Goal: Transaction & Acquisition: Purchase product/service

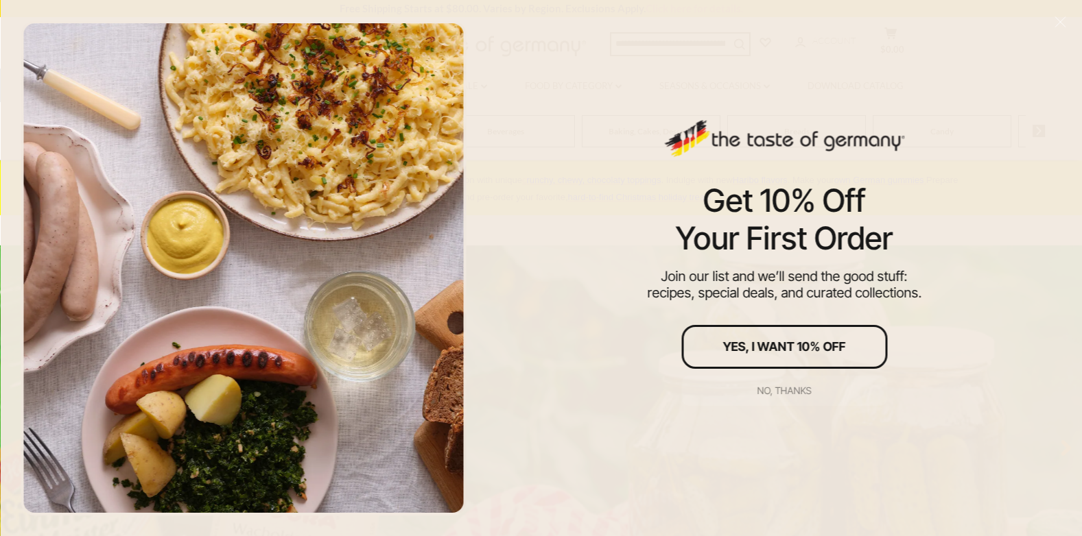
click at [783, 386] on div "No, thanks" at bounding box center [784, 391] width 54 height 10
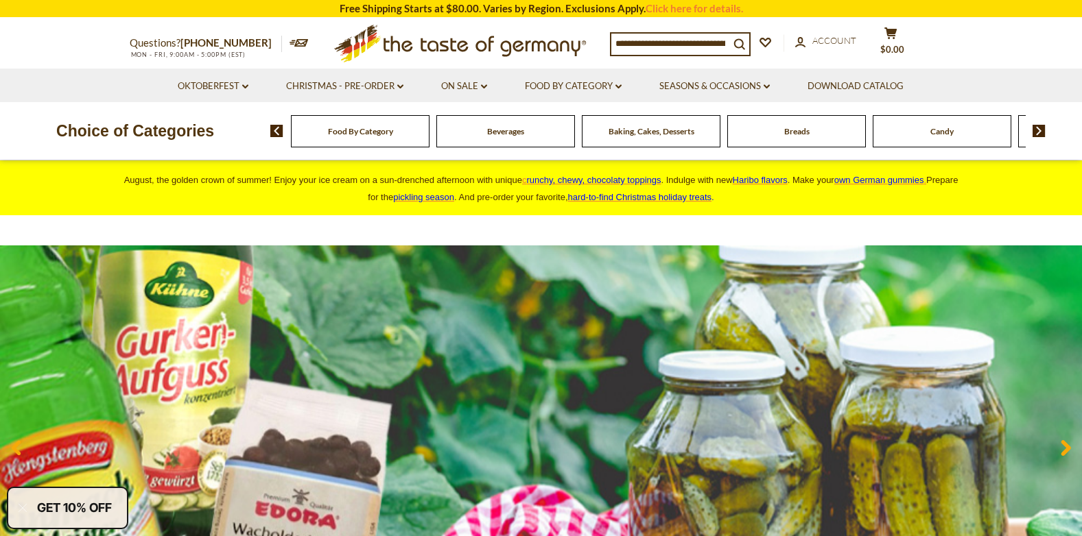
click at [357, 132] on span "Food By Category" at bounding box center [360, 131] width 65 height 10
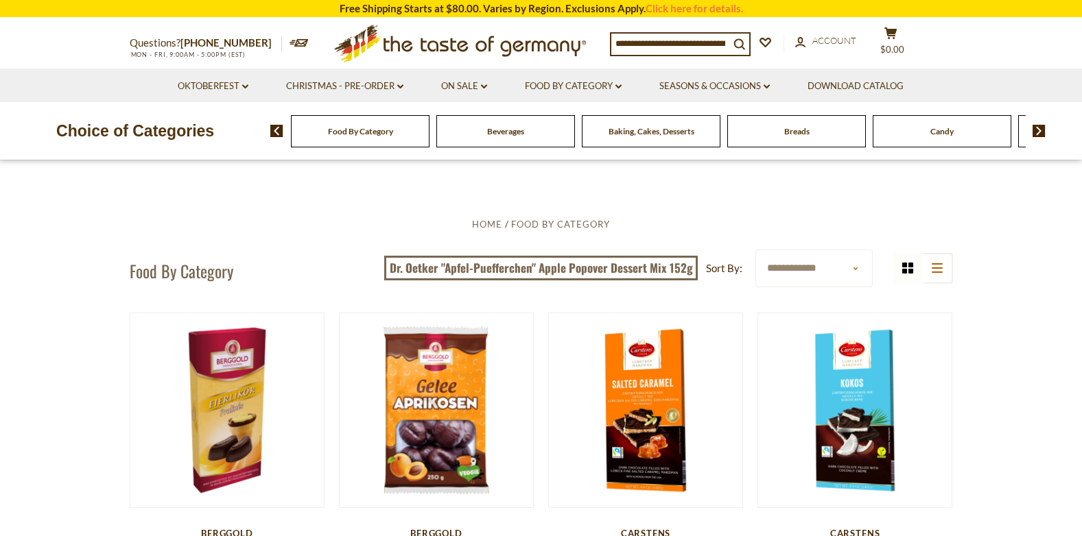
click at [1037, 128] on img at bounding box center [1039, 131] width 13 height 12
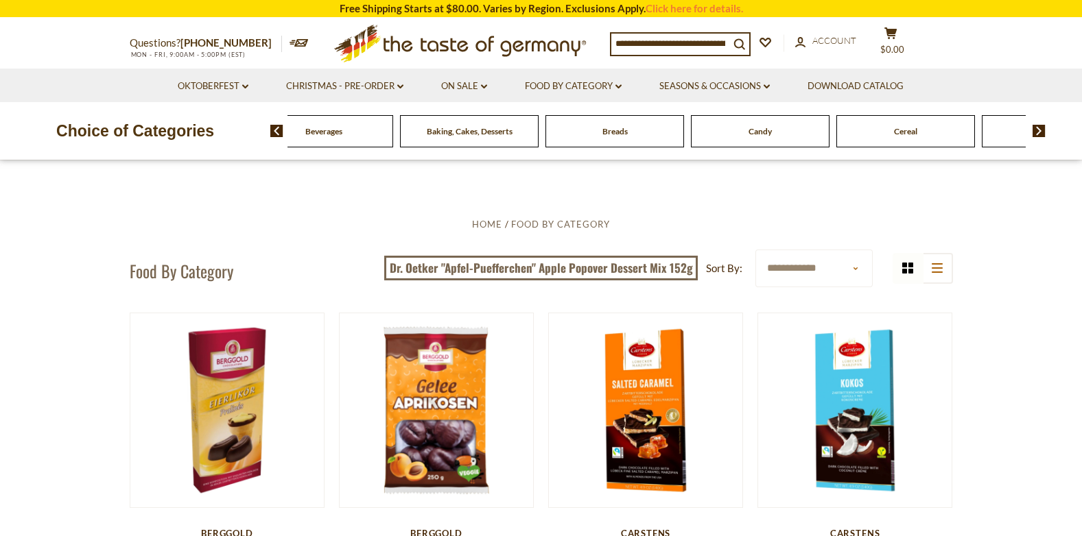
click at [1034, 127] on img at bounding box center [1039, 131] width 13 height 12
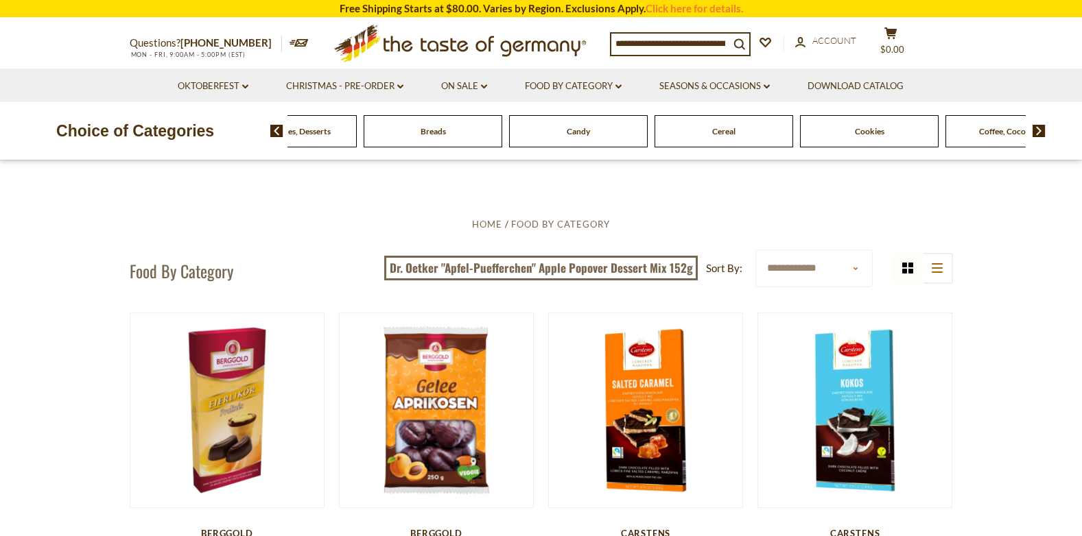
click at [1034, 127] on img at bounding box center [1039, 131] width 13 height 12
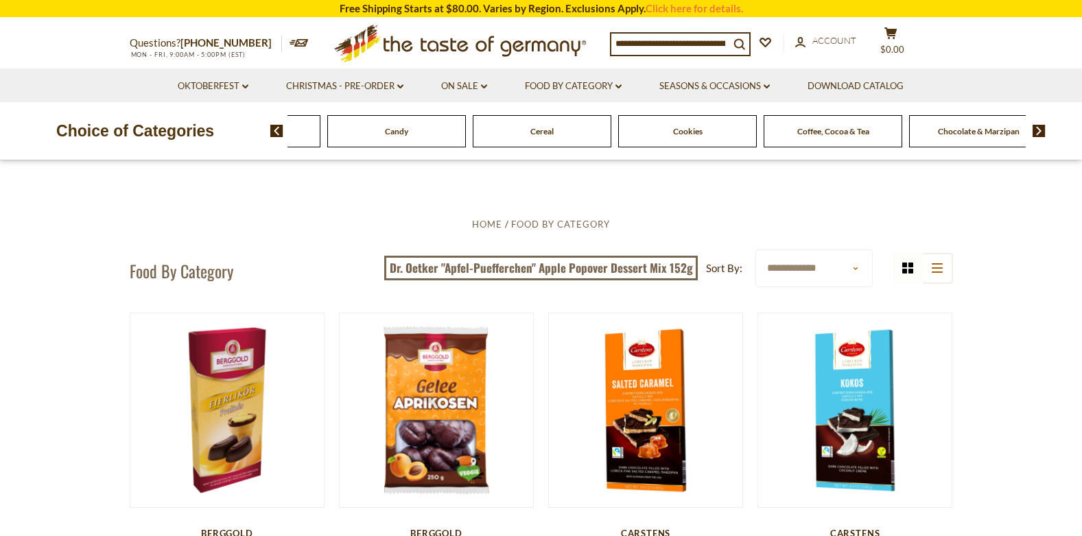
click at [1034, 127] on img at bounding box center [1039, 131] width 13 height 12
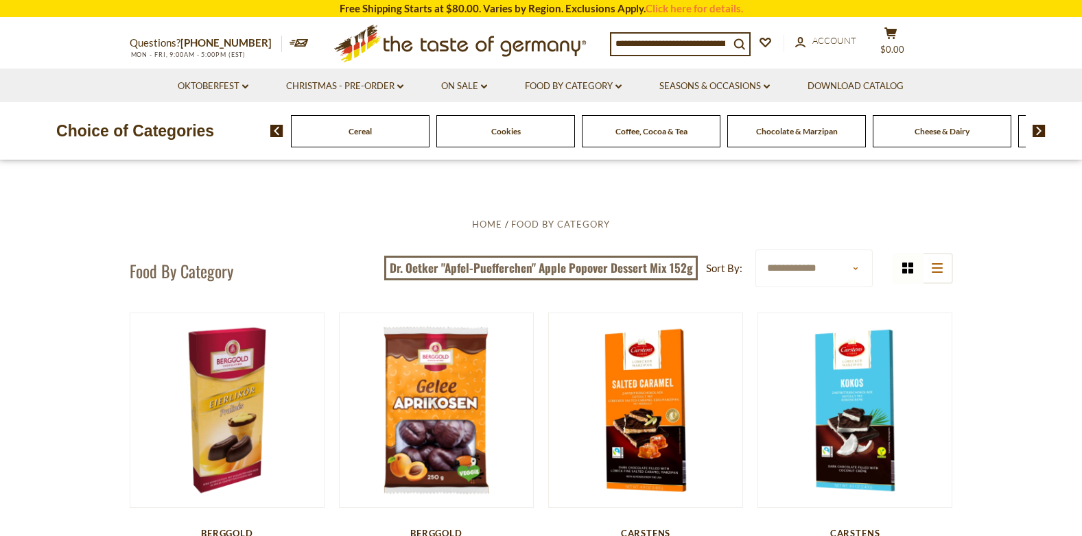
click at [1042, 127] on img at bounding box center [1039, 131] width 13 height 12
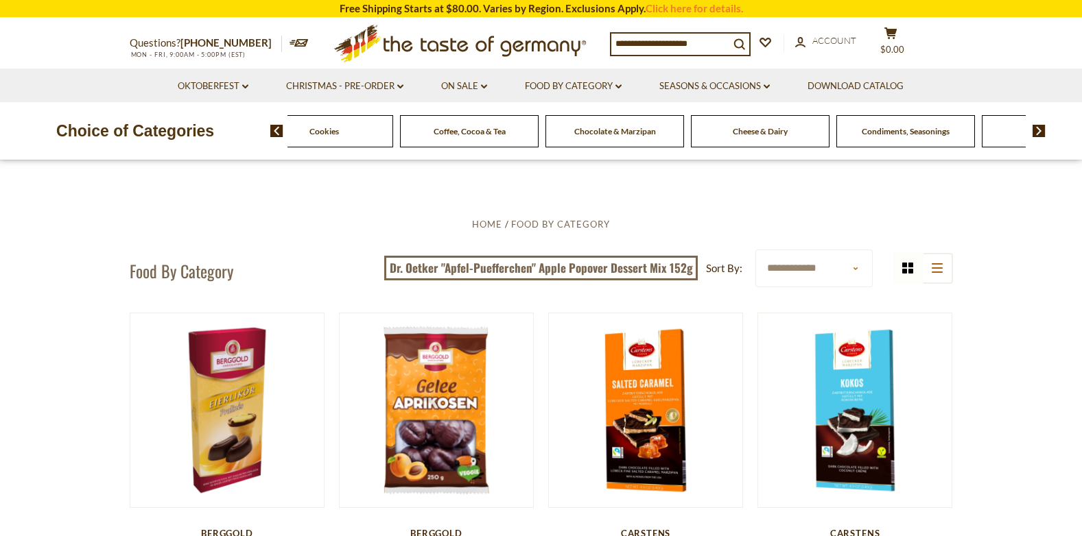
click at [1042, 127] on img at bounding box center [1039, 131] width 13 height 12
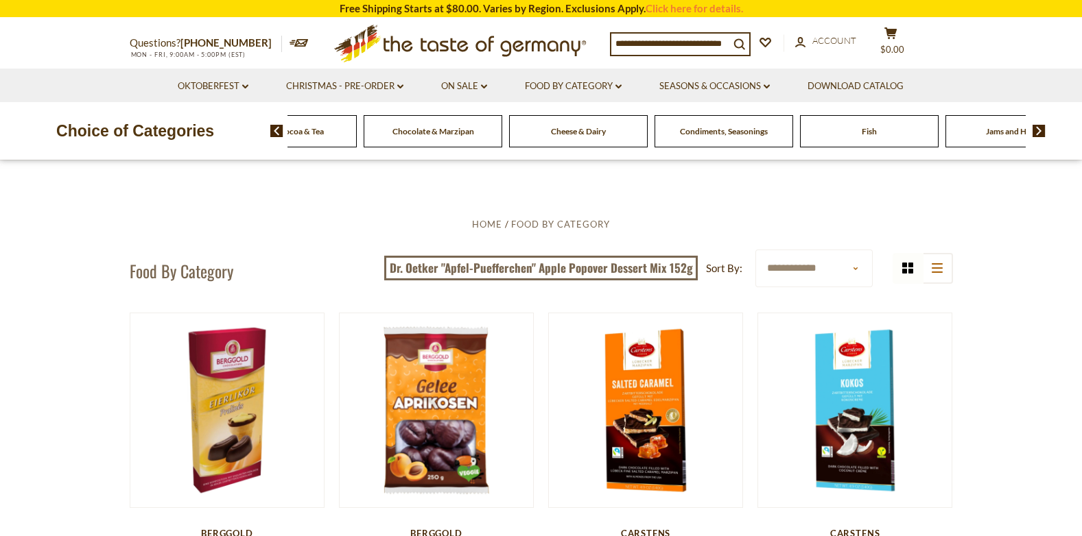
click at [1042, 127] on img at bounding box center [1039, 131] width 13 height 12
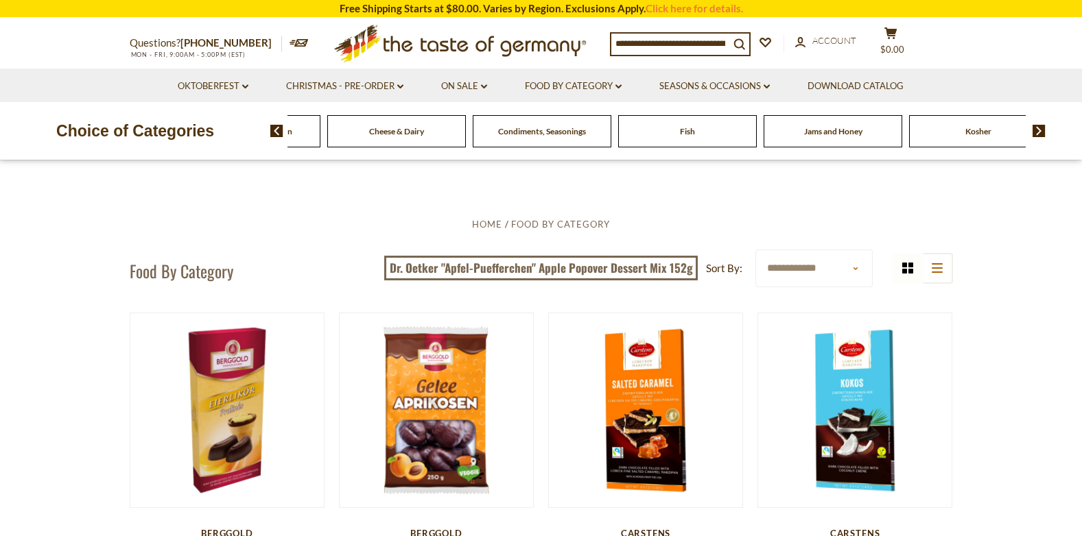
click at [1042, 127] on img at bounding box center [1039, 131] width 13 height 12
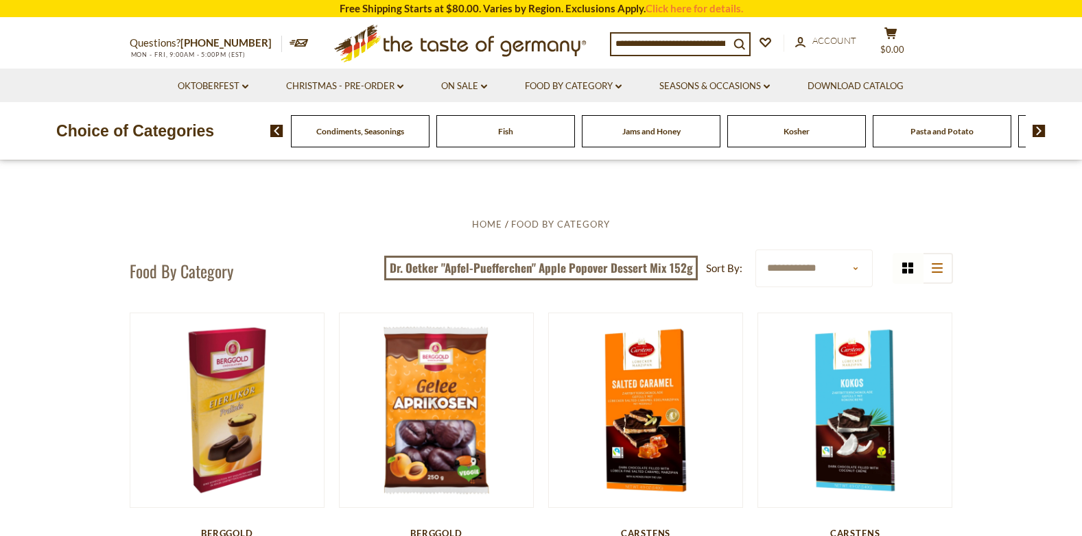
click at [1042, 127] on img at bounding box center [1039, 131] width 13 height 12
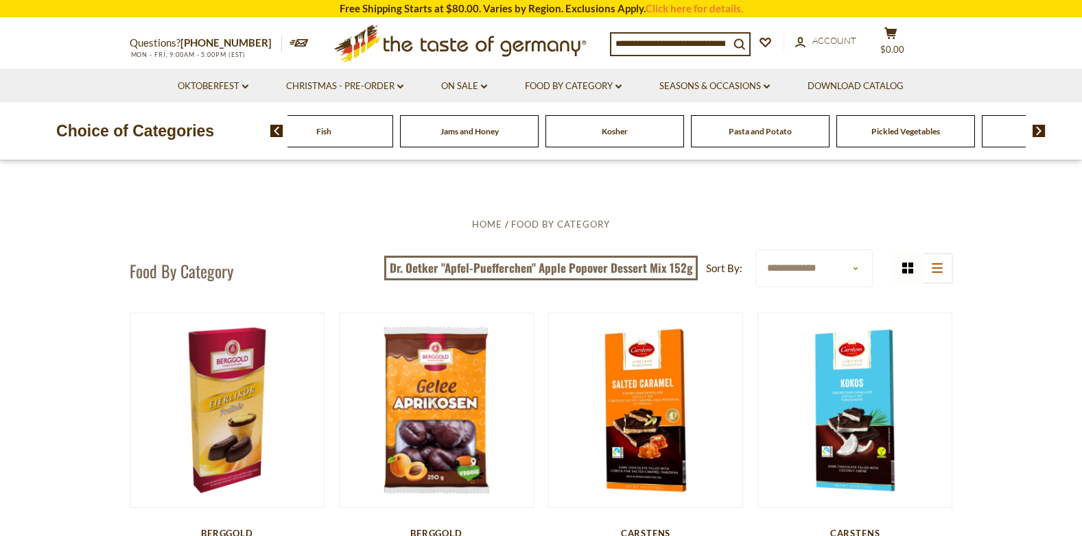
click at [1042, 127] on img at bounding box center [1039, 131] width 13 height 12
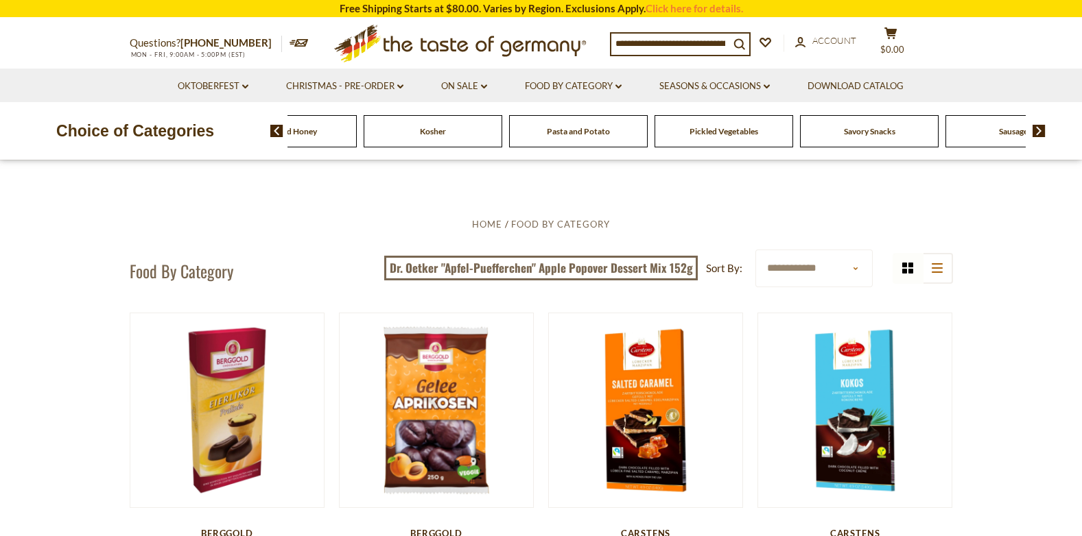
click at [1042, 127] on img at bounding box center [1039, 131] width 13 height 12
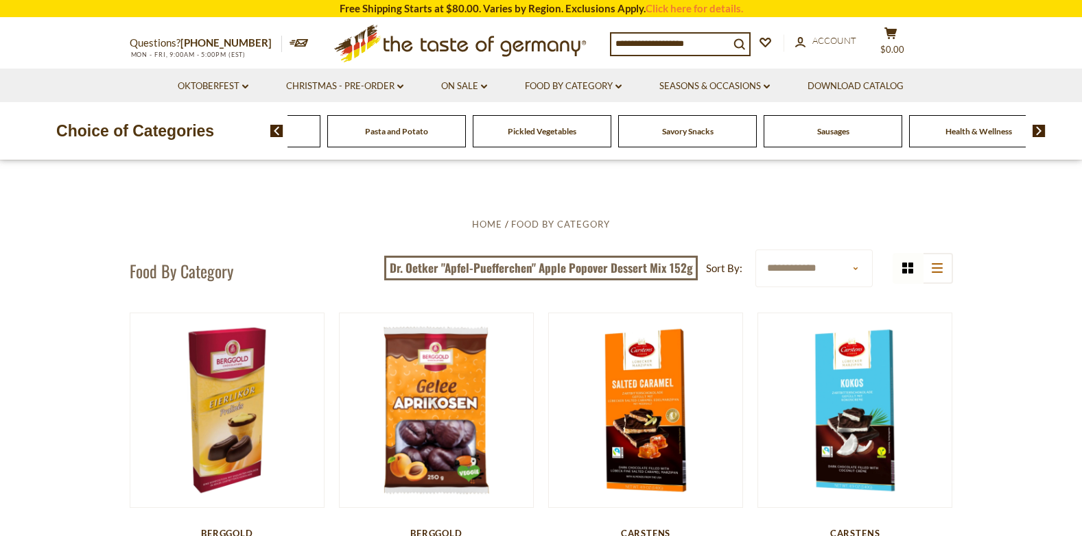
click at [700, 134] on span "Savory Snacks" at bounding box center [687, 131] width 51 height 10
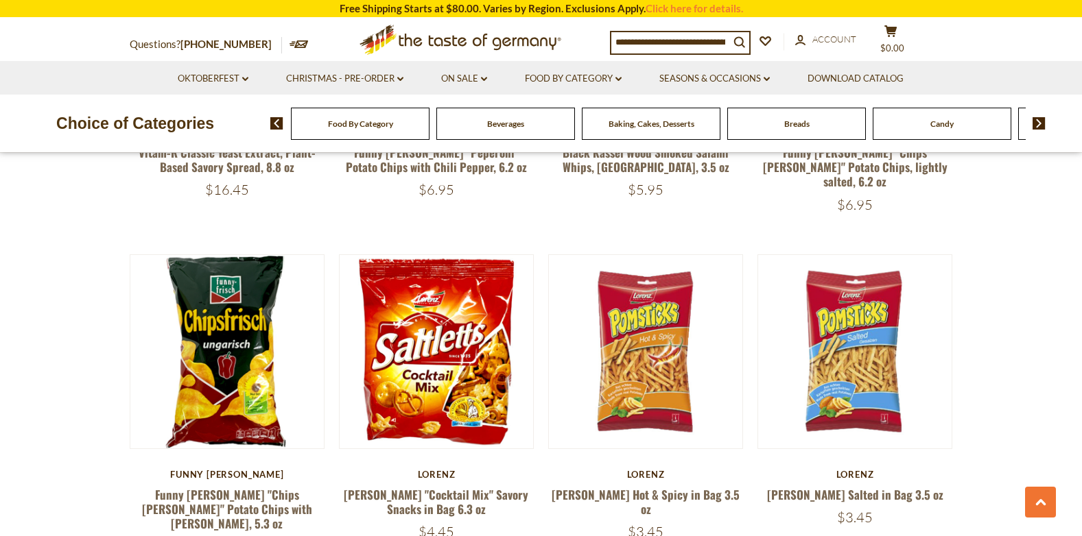
scroll to position [2327, 0]
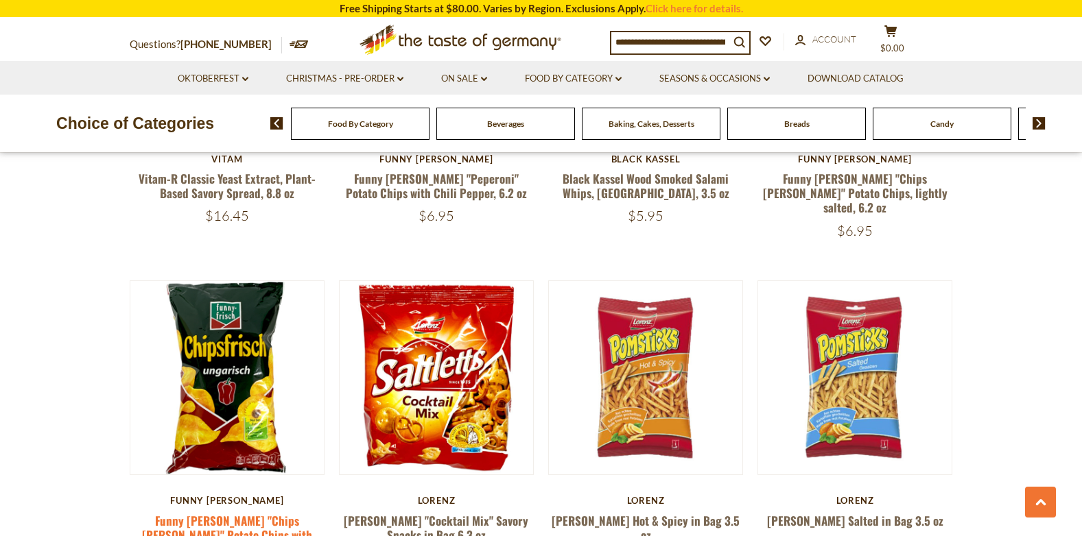
click at [227, 512] on link "Funny Frisch "Chips Frish" Potato Chips with Paprika, 5.3 oz" at bounding box center [227, 535] width 170 height 47
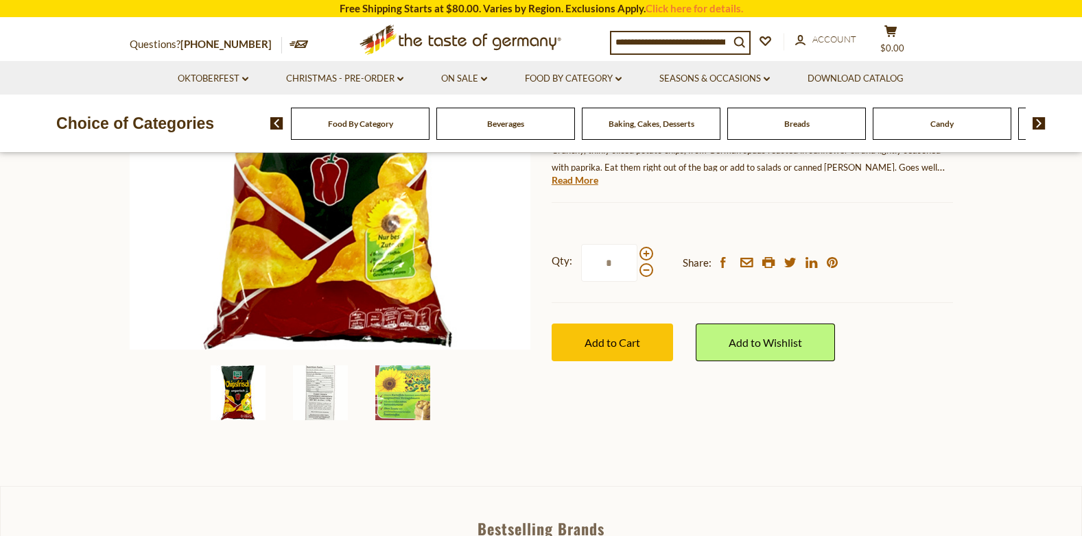
scroll to position [289, 0]
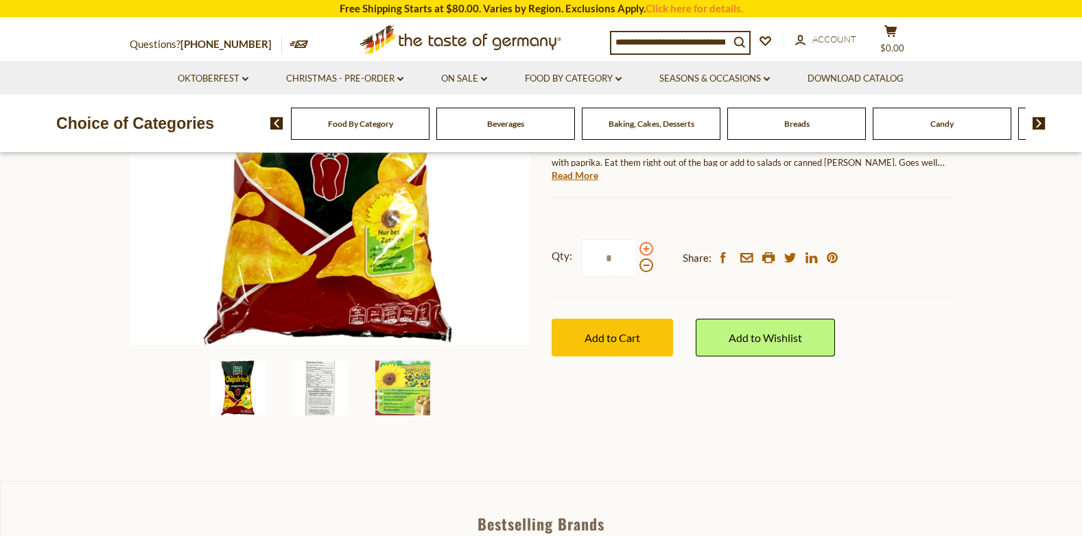
click at [644, 242] on span at bounding box center [646, 249] width 14 height 14
click at [637, 239] on input "*" at bounding box center [609, 258] width 56 height 38
type input "*"
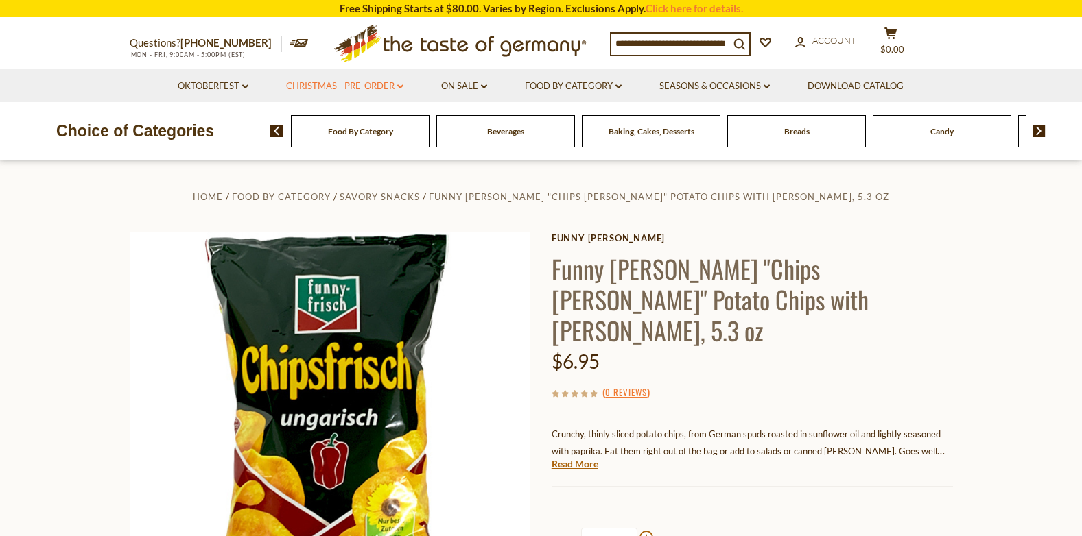
click at [401, 84] on icon "dropdown_arrow" at bounding box center [400, 86] width 6 height 5
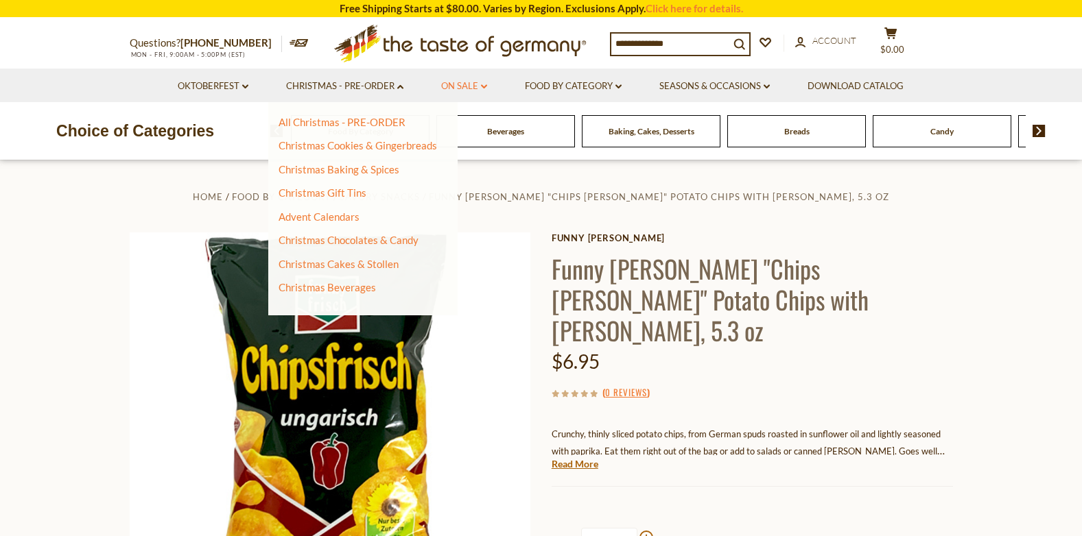
click at [484, 85] on icon "dropdown_arrow" at bounding box center [484, 86] width 6 height 5
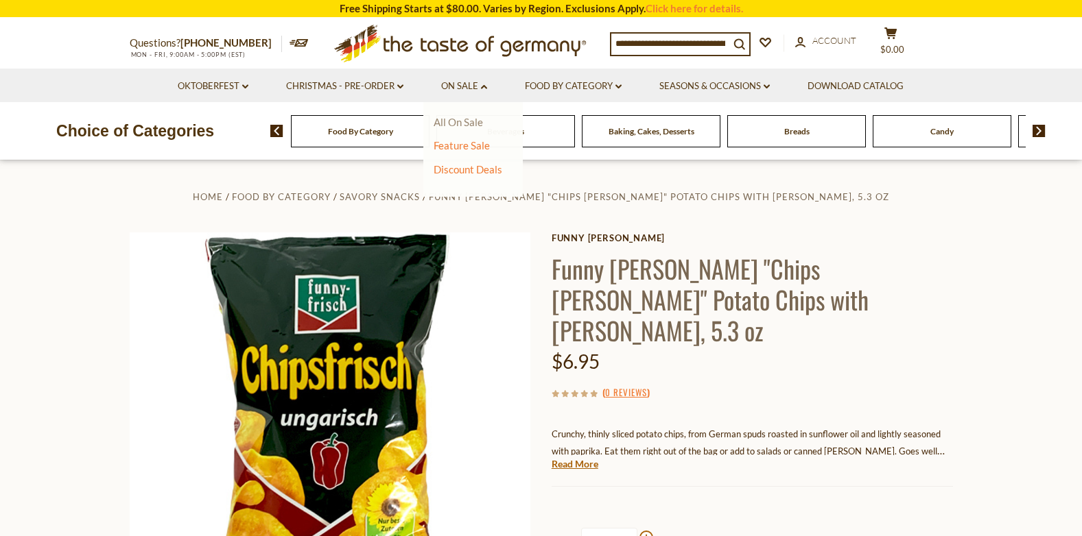
click at [465, 119] on link "All On Sale" at bounding box center [458, 122] width 49 height 12
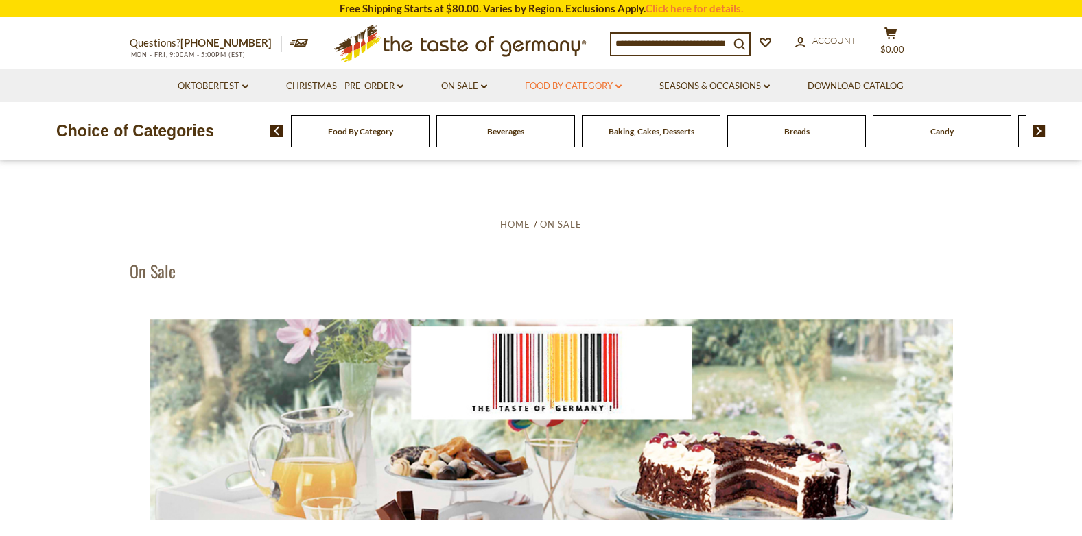
click at [617, 85] on link "Food By Category dropdown_arrow" at bounding box center [573, 86] width 97 height 15
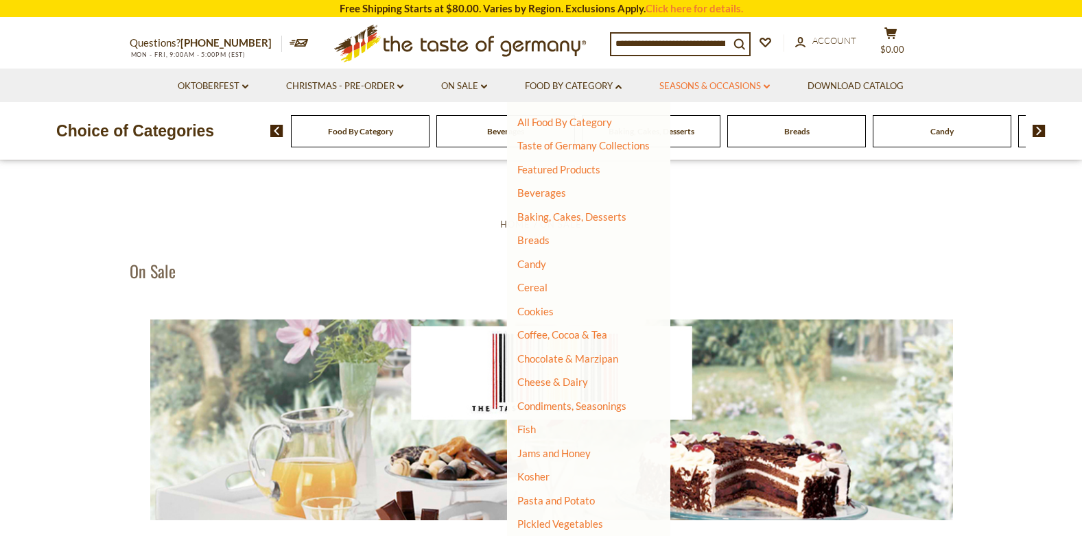
click at [770, 86] on icon "dropdown_arrow" at bounding box center [767, 86] width 6 height 5
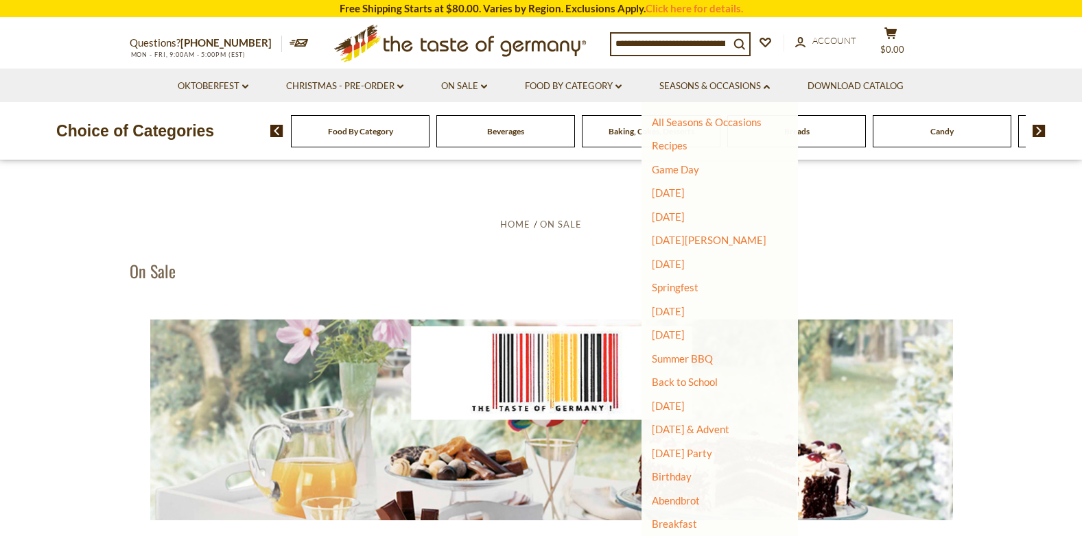
click at [1043, 134] on img at bounding box center [1039, 131] width 13 height 12
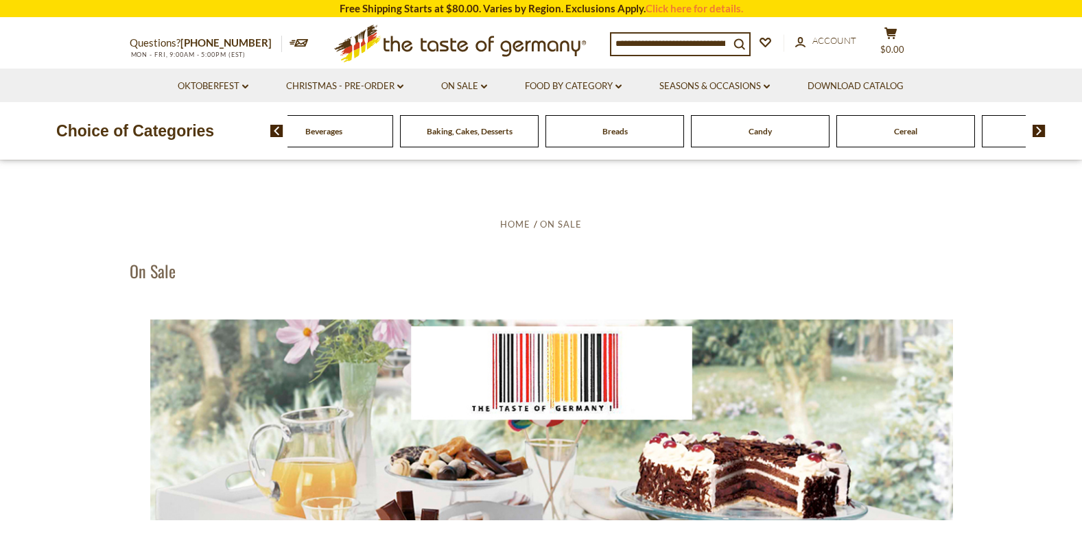
click at [1039, 128] on img at bounding box center [1039, 131] width 13 height 12
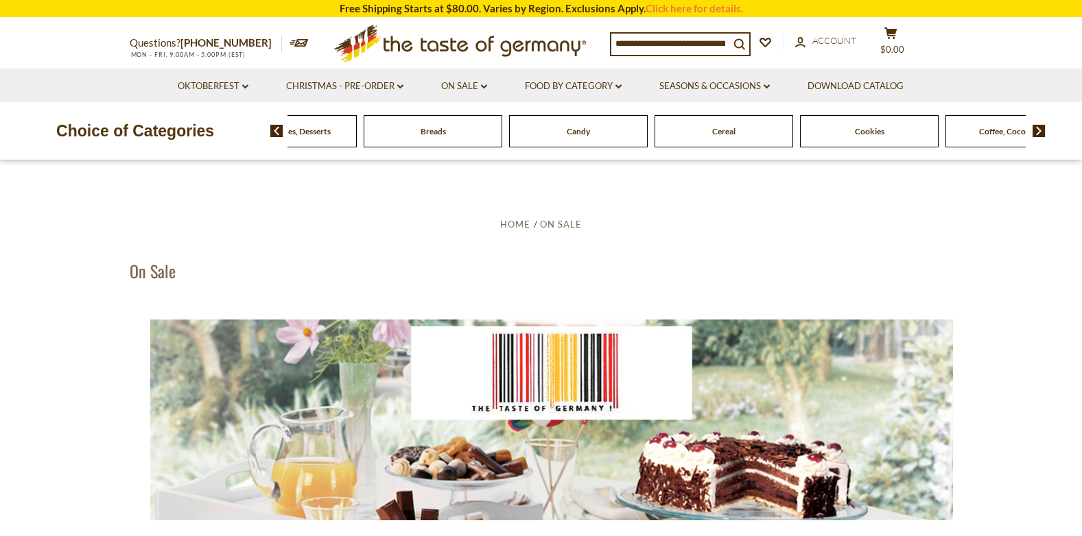
click at [678, 40] on input at bounding box center [670, 43] width 118 height 19
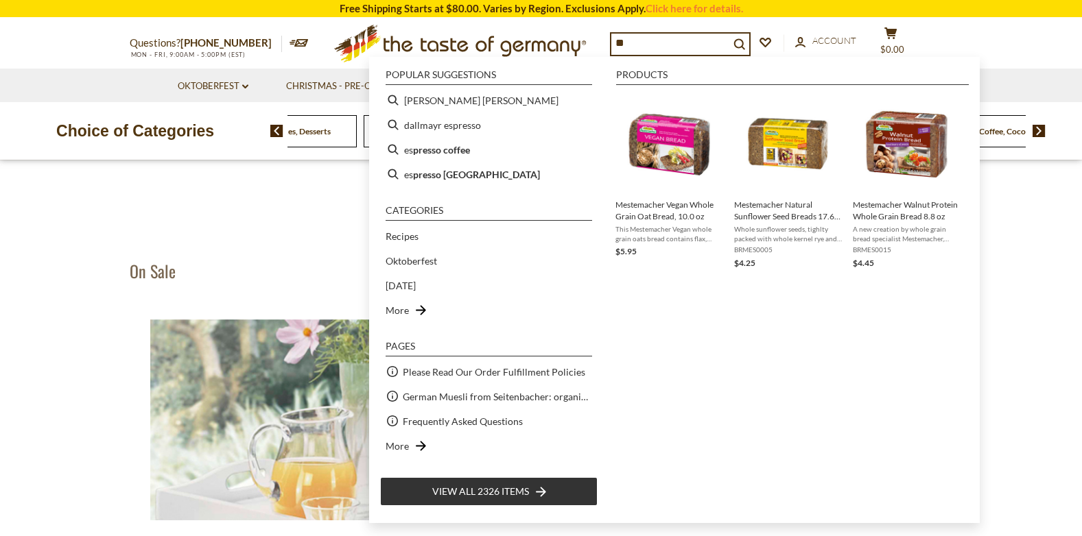
type input "*"
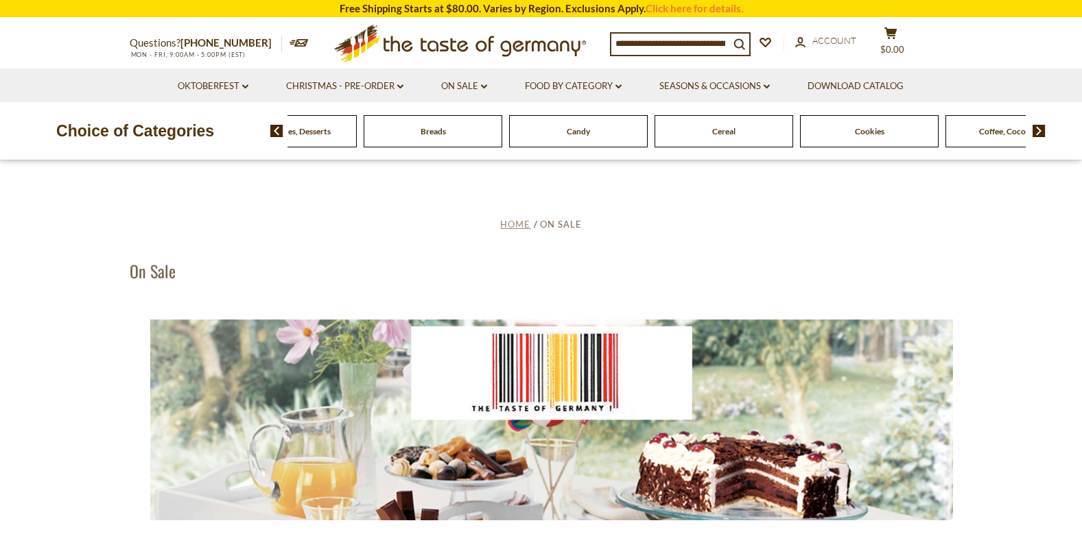
click at [512, 221] on span "Home" at bounding box center [515, 224] width 30 height 11
